Goal: Task Accomplishment & Management: Manage account settings

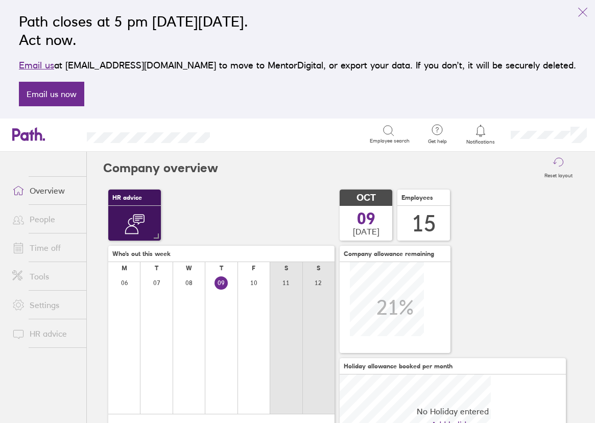
scroll to position [91, 226]
click at [50, 248] on link "Time off" at bounding box center [45, 248] width 82 height 20
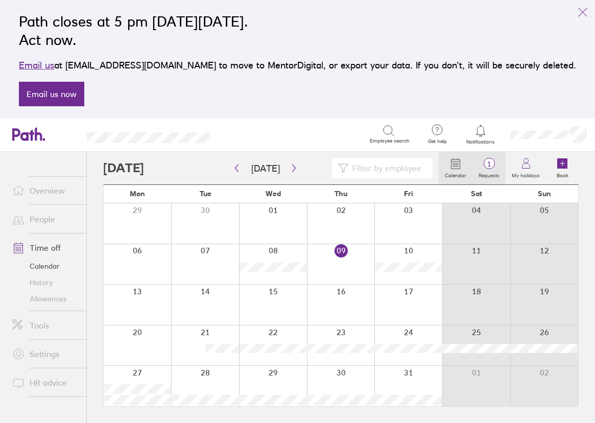
click at [497, 168] on span "1" at bounding box center [489, 164] width 33 height 8
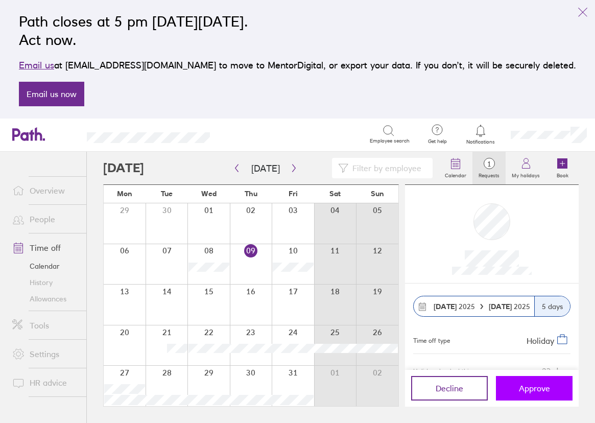
click at [535, 390] on span "Approve" at bounding box center [534, 388] width 31 height 9
click at [543, 388] on span "Approve" at bounding box center [534, 388] width 31 height 9
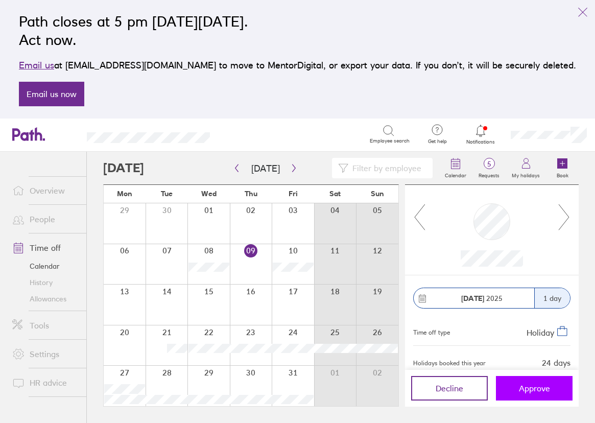
click at [542, 390] on span "Approve" at bounding box center [534, 388] width 31 height 9
click at [290, 171] on icon "button" at bounding box center [294, 168] width 8 height 8
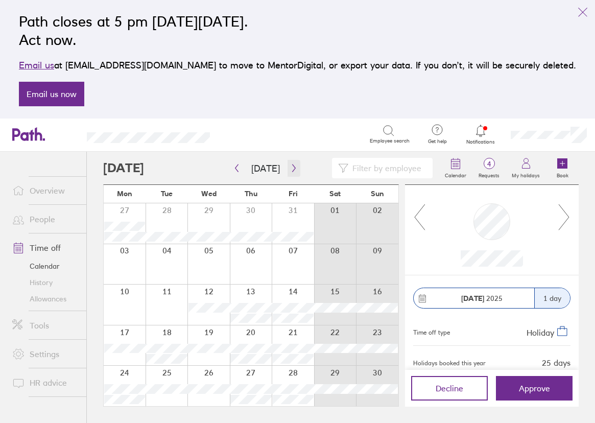
click at [290, 171] on icon "button" at bounding box center [294, 168] width 8 height 8
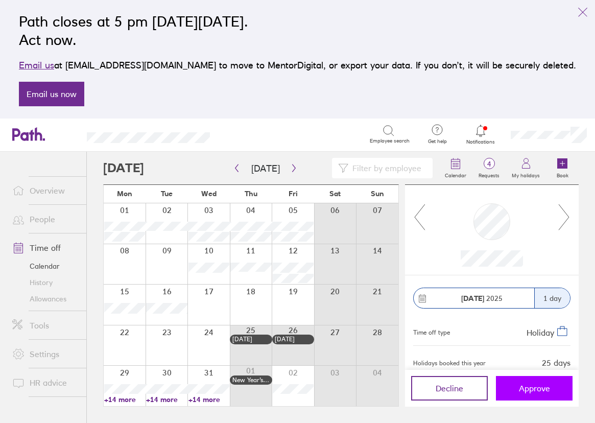
click at [542, 387] on span "Approve" at bounding box center [534, 388] width 31 height 9
click at [536, 382] on button "Approve" at bounding box center [534, 388] width 77 height 25
click at [551, 390] on button "Approve" at bounding box center [534, 388] width 77 height 25
click at [539, 385] on span "Approve" at bounding box center [534, 388] width 31 height 9
click at [541, 382] on button "Approve" at bounding box center [534, 388] width 77 height 25
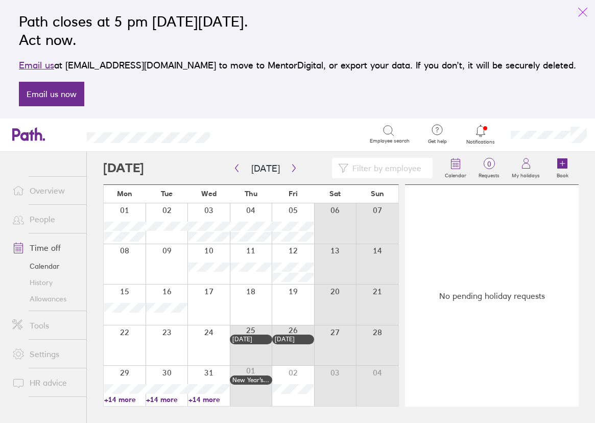
click at [584, 6] on button "link" at bounding box center [583, 12] width 20 height 20
